Goal: Find contact information: Find contact information

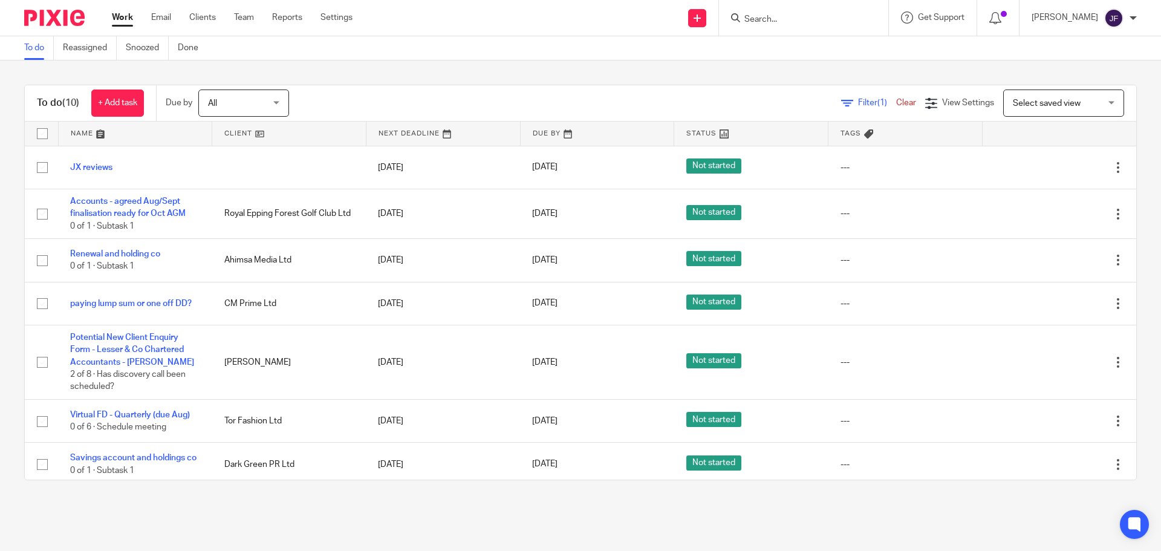
click at [842, 19] on input "Search" at bounding box center [797, 20] width 109 height 11
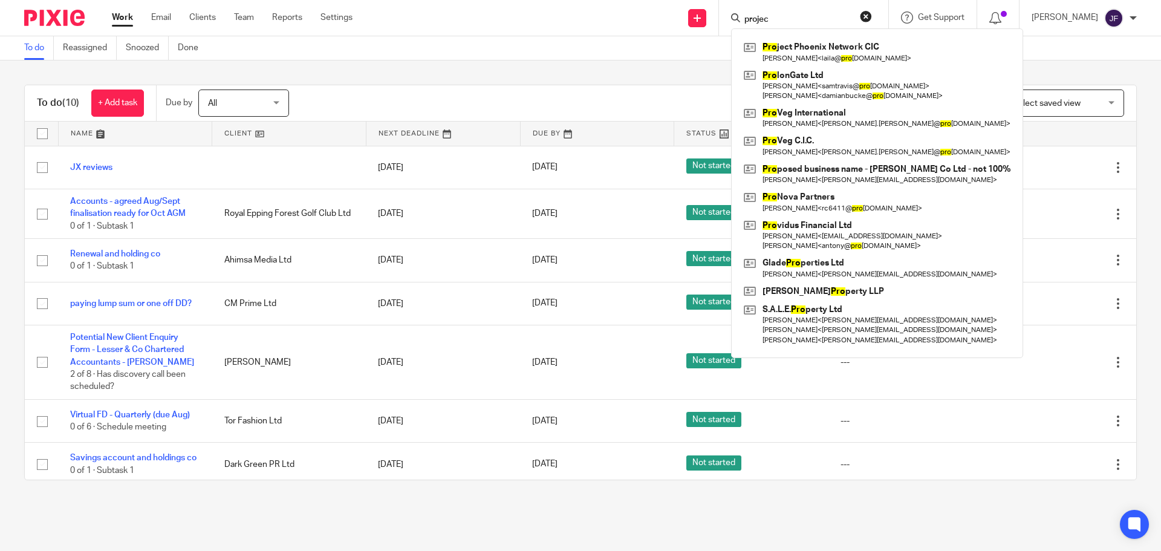
type input "project"
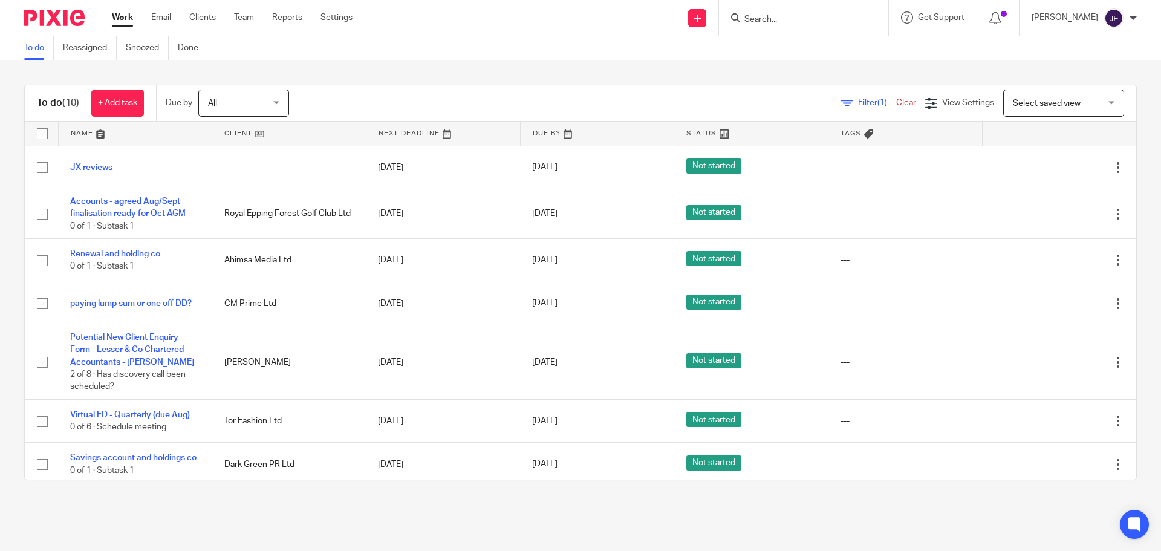
click at [806, 13] on form at bounding box center [807, 17] width 129 height 15
click at [805, 21] on input "Search" at bounding box center [797, 20] width 109 height 11
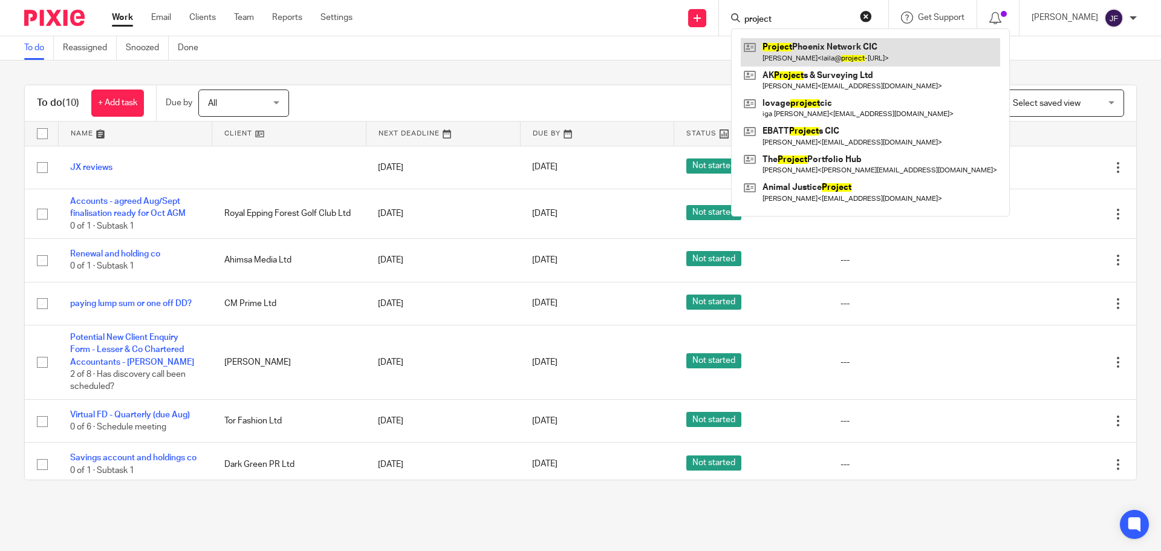
type input "project"
click at [815, 45] on link at bounding box center [870, 52] width 259 height 28
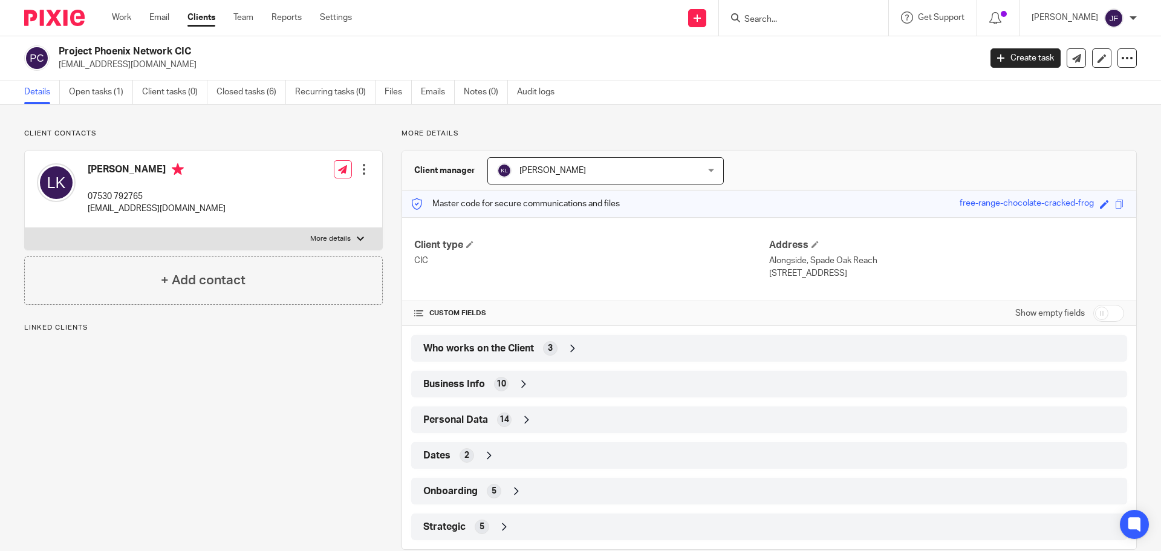
drag, startPoint x: 195, startPoint y: 56, endPoint x: 61, endPoint y: 44, distance: 134.2
click at [61, 44] on div "Project Phoenix Network CIC laila@project-phoenix.org.uk Create task Update fro…" at bounding box center [580, 58] width 1161 height 44
copy h2 "Project Phoenix Network CIC"
click at [136, 207] on p "laila@project-phoenix.org.uk" at bounding box center [157, 209] width 138 height 12
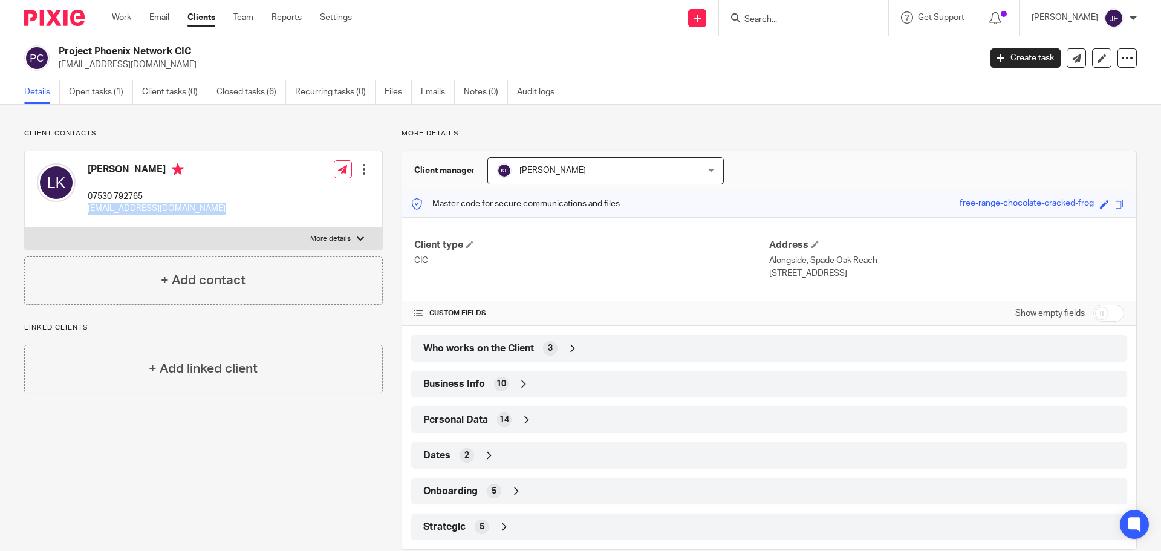
click at [136, 207] on p "laila@project-phoenix.org.uk" at bounding box center [157, 209] width 138 height 12
copy div "laila@project-phoenix.org.uk"
click at [108, 195] on p "07530 792765" at bounding box center [157, 196] width 138 height 12
click at [106, 195] on p "07530 792765" at bounding box center [157, 196] width 138 height 12
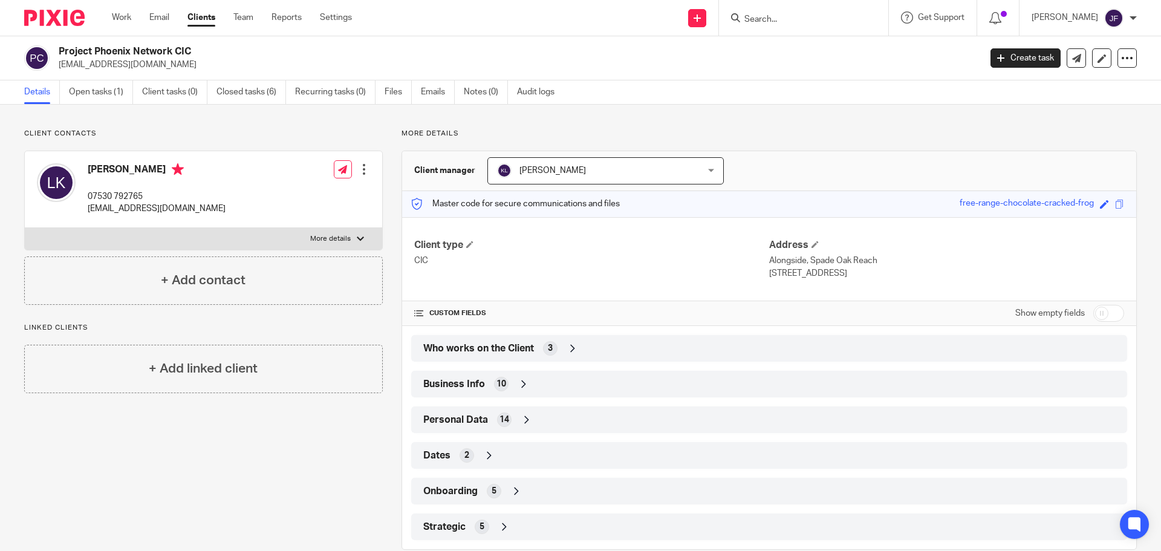
click at [124, 196] on p "07530 792765" at bounding box center [157, 196] width 138 height 12
copy div "07530 792765"
click at [56, 21] on img at bounding box center [54, 18] width 60 height 16
